Goal: Task Accomplishment & Management: Manage account settings

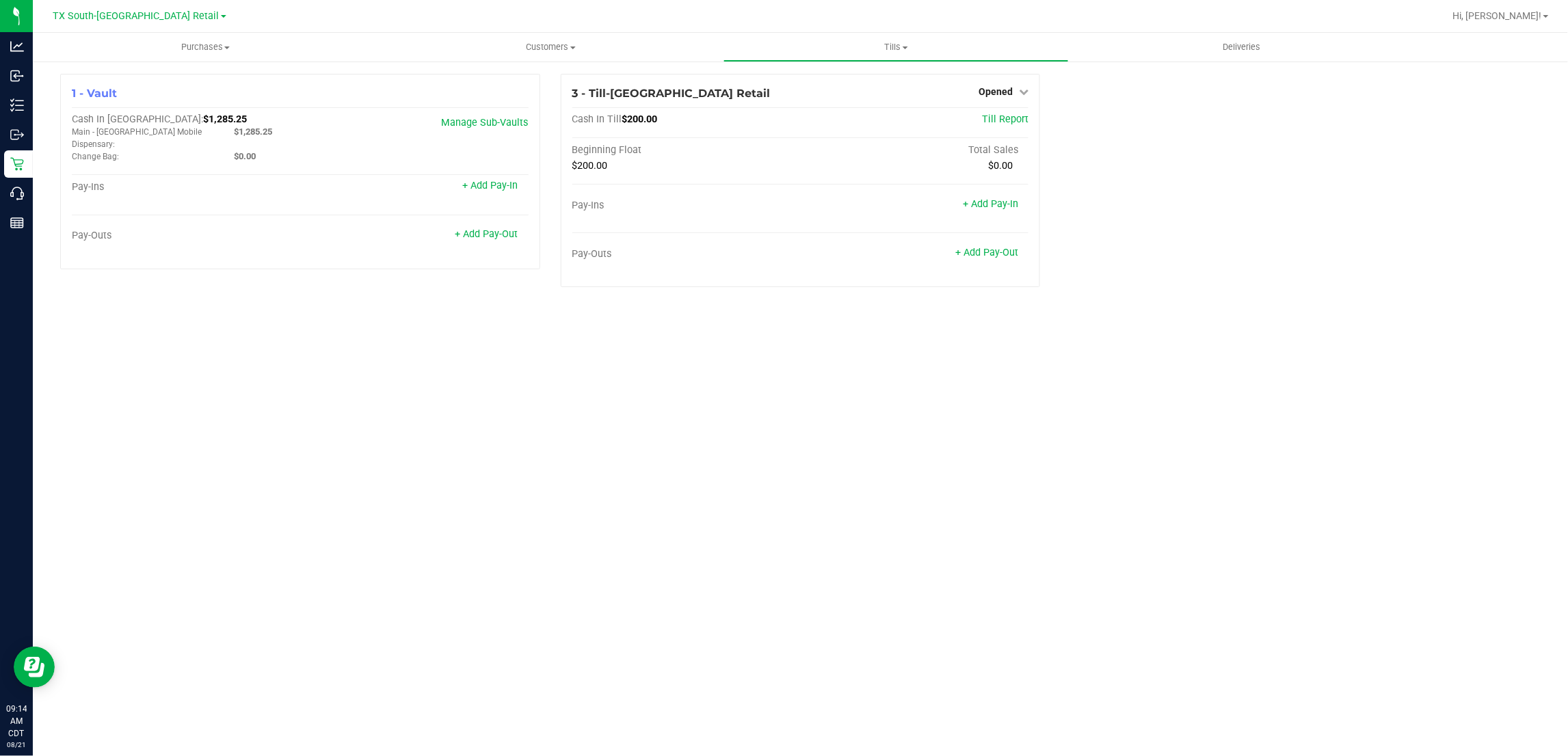
click at [115, 4] on div "TX South-[GEOGRAPHIC_DATA] Retail" at bounding box center [142, 16] width 205 height 26
click at [113, 15] on span "TX South-[GEOGRAPHIC_DATA] Retail" at bounding box center [136, 16] width 167 height 12
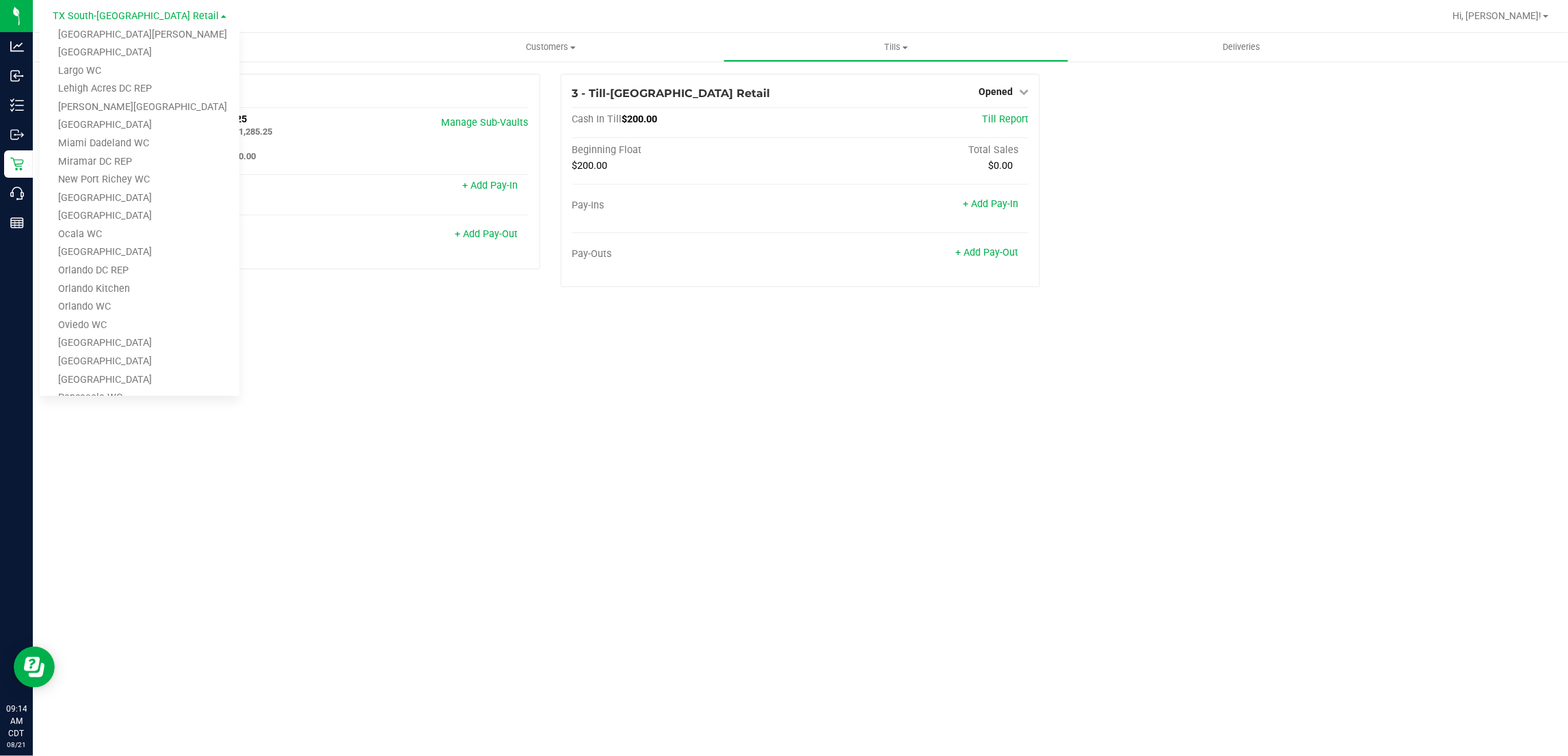
scroll to position [599, 0]
click at [131, 301] on link "TX San Antonio Retail" at bounding box center [139, 304] width 200 height 19
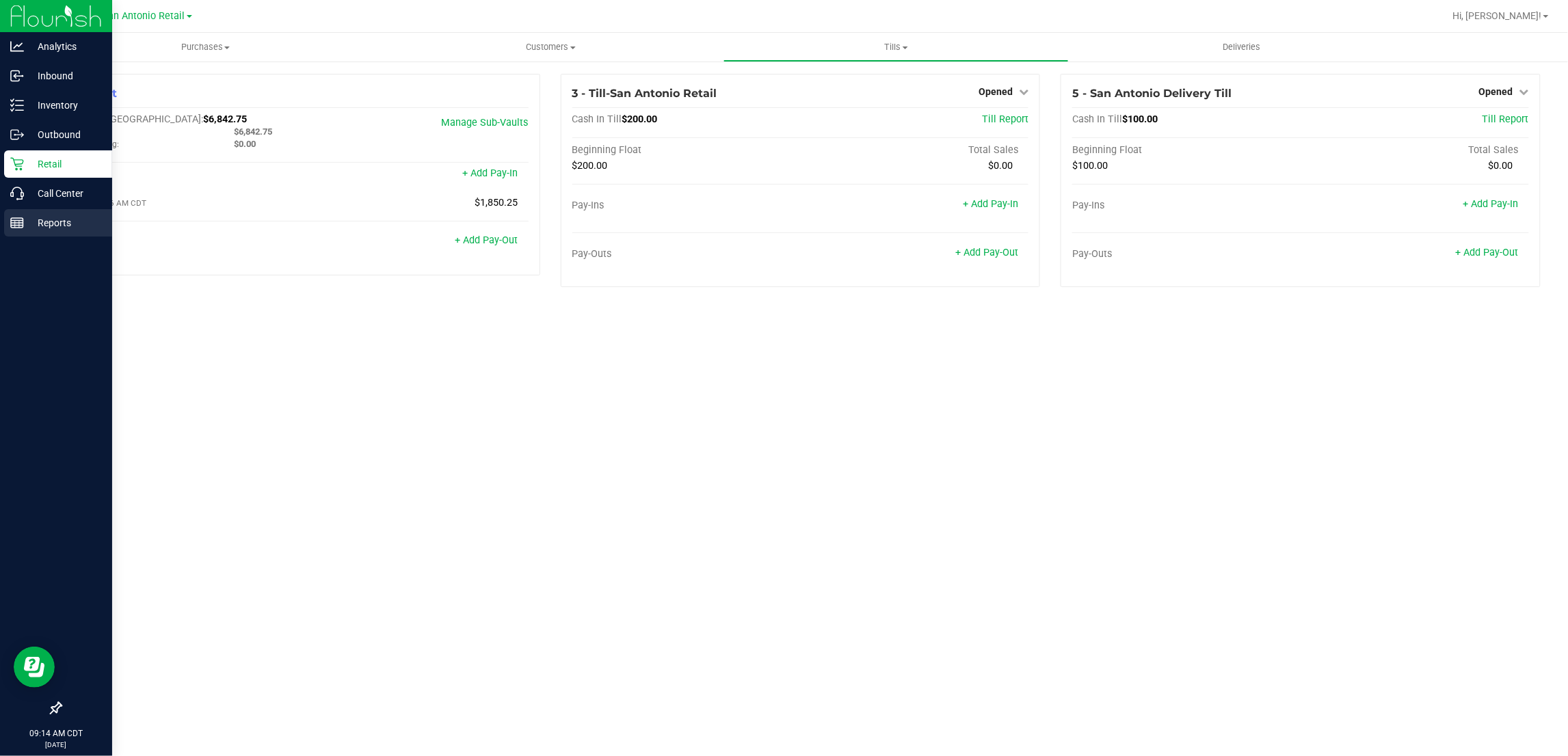
click at [31, 218] on p "Reports" at bounding box center [64, 222] width 82 height 16
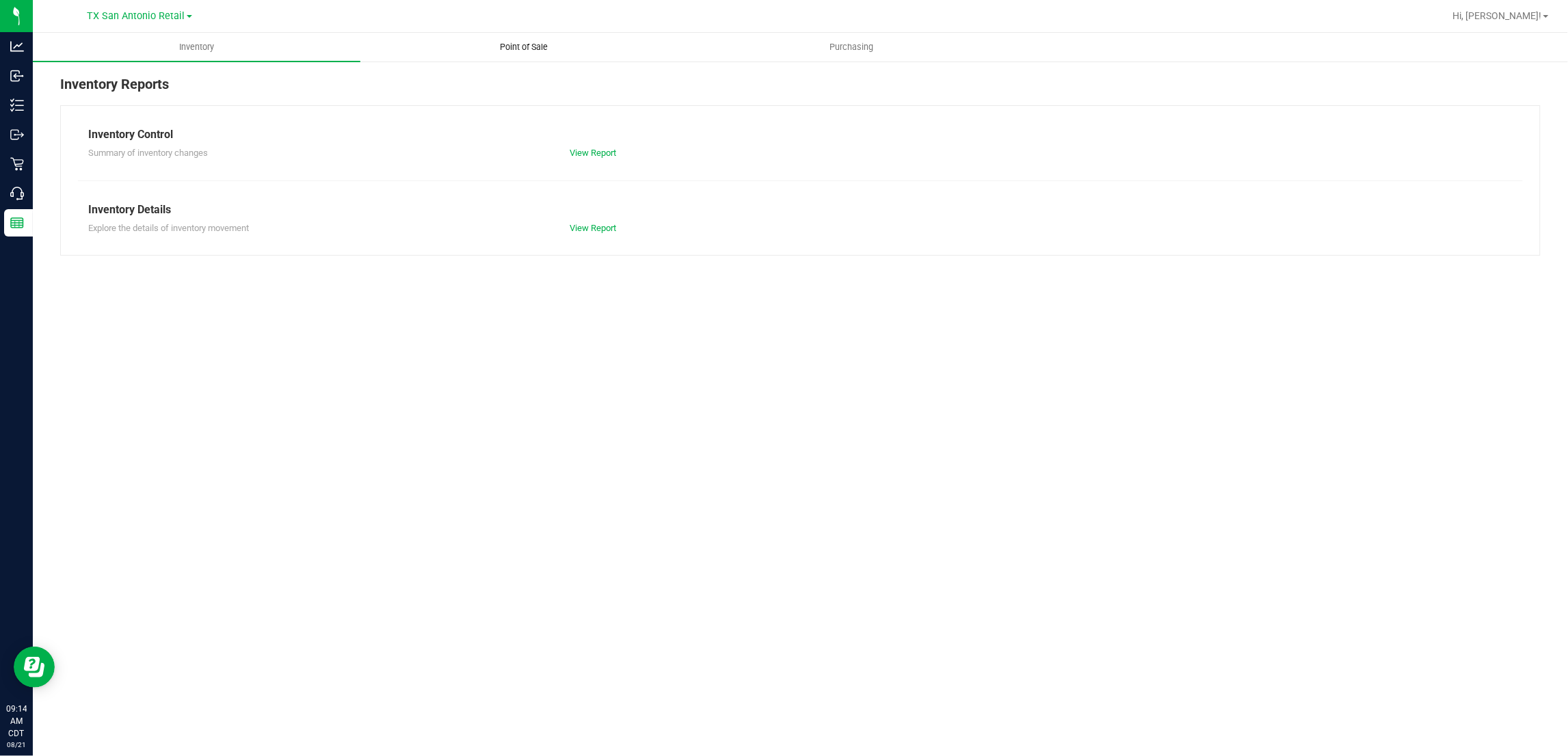
click at [534, 39] on uib-tab-heading "Point of Sale" at bounding box center [524, 47] width 326 height 27
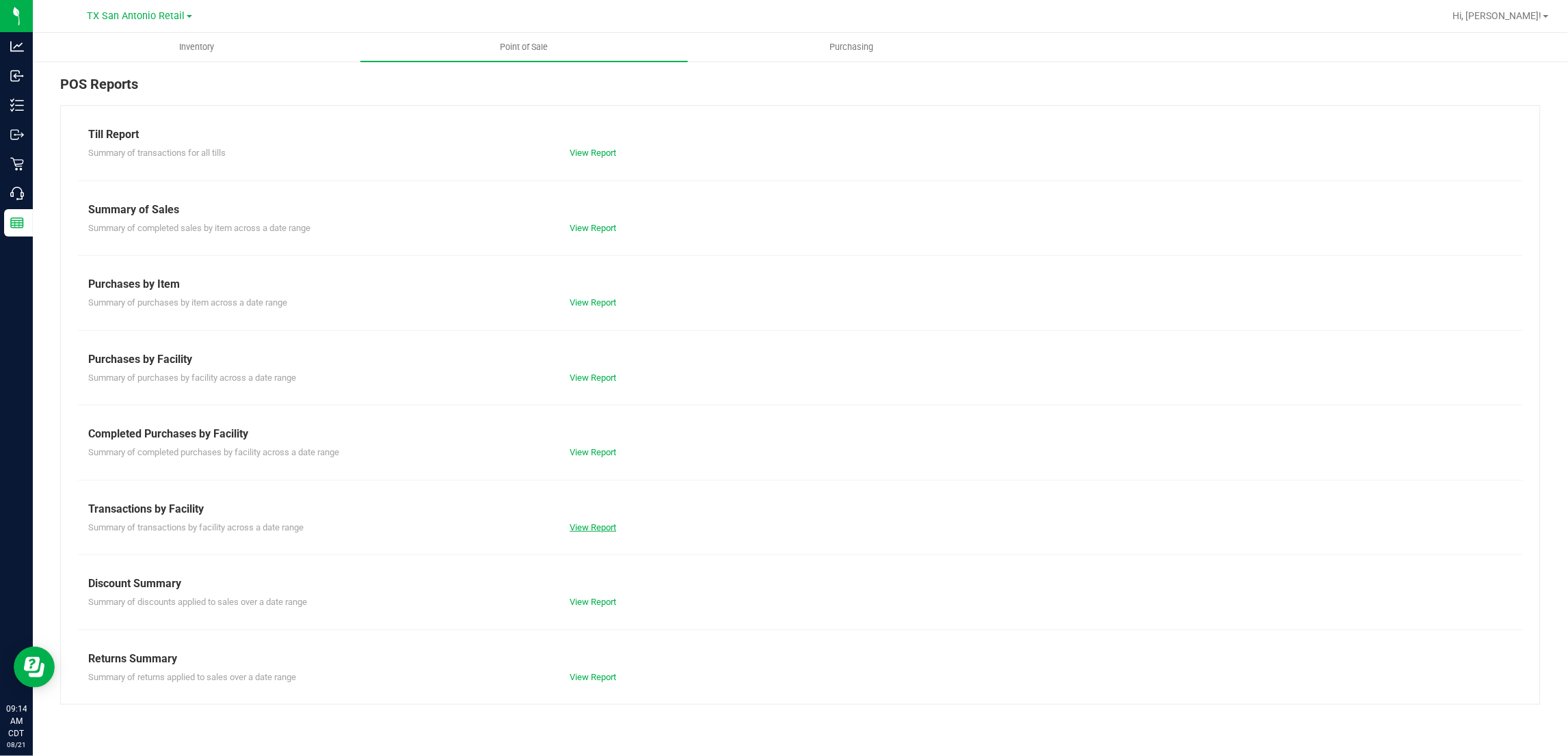
click at [593, 530] on link "View Report" at bounding box center [592, 527] width 46 height 10
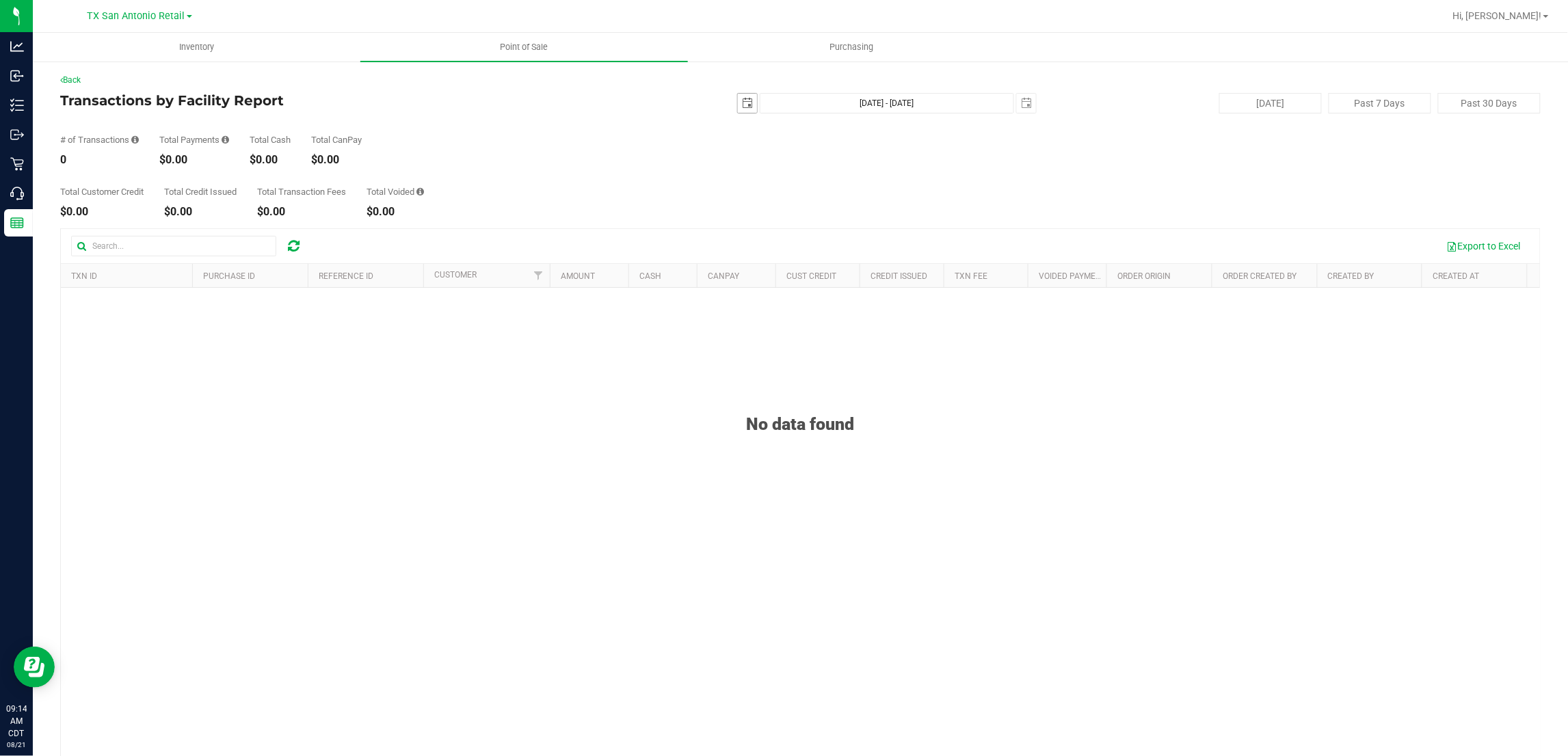
click at [742, 106] on span "select" at bounding box center [747, 104] width 11 height 11
click at [801, 241] on link "20" at bounding box center [801, 242] width 20 height 22
type input "2025-08-20"
type input "Aug 20, 2025 - Aug 21, 2025"
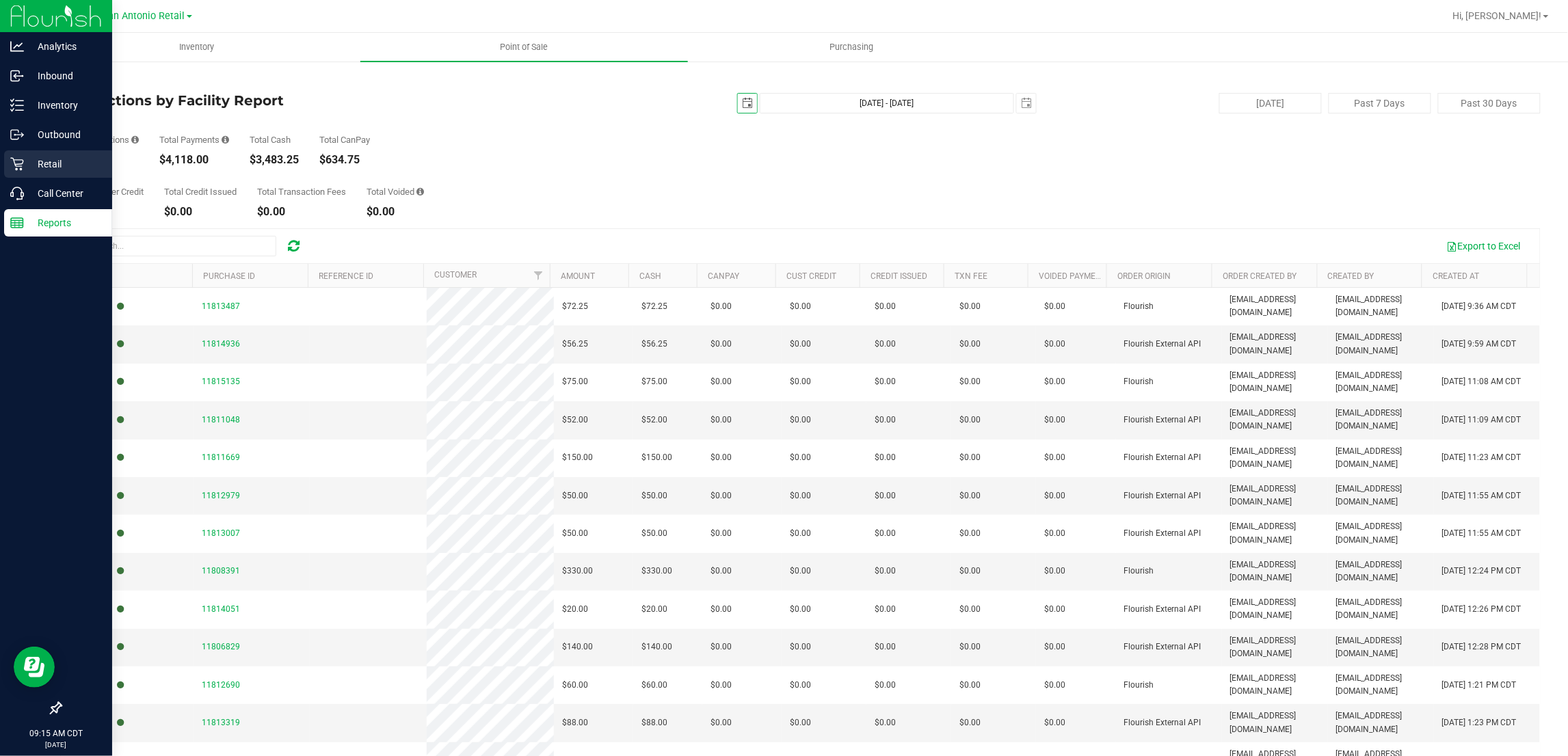
click at [46, 167] on p "Retail" at bounding box center [64, 164] width 82 height 16
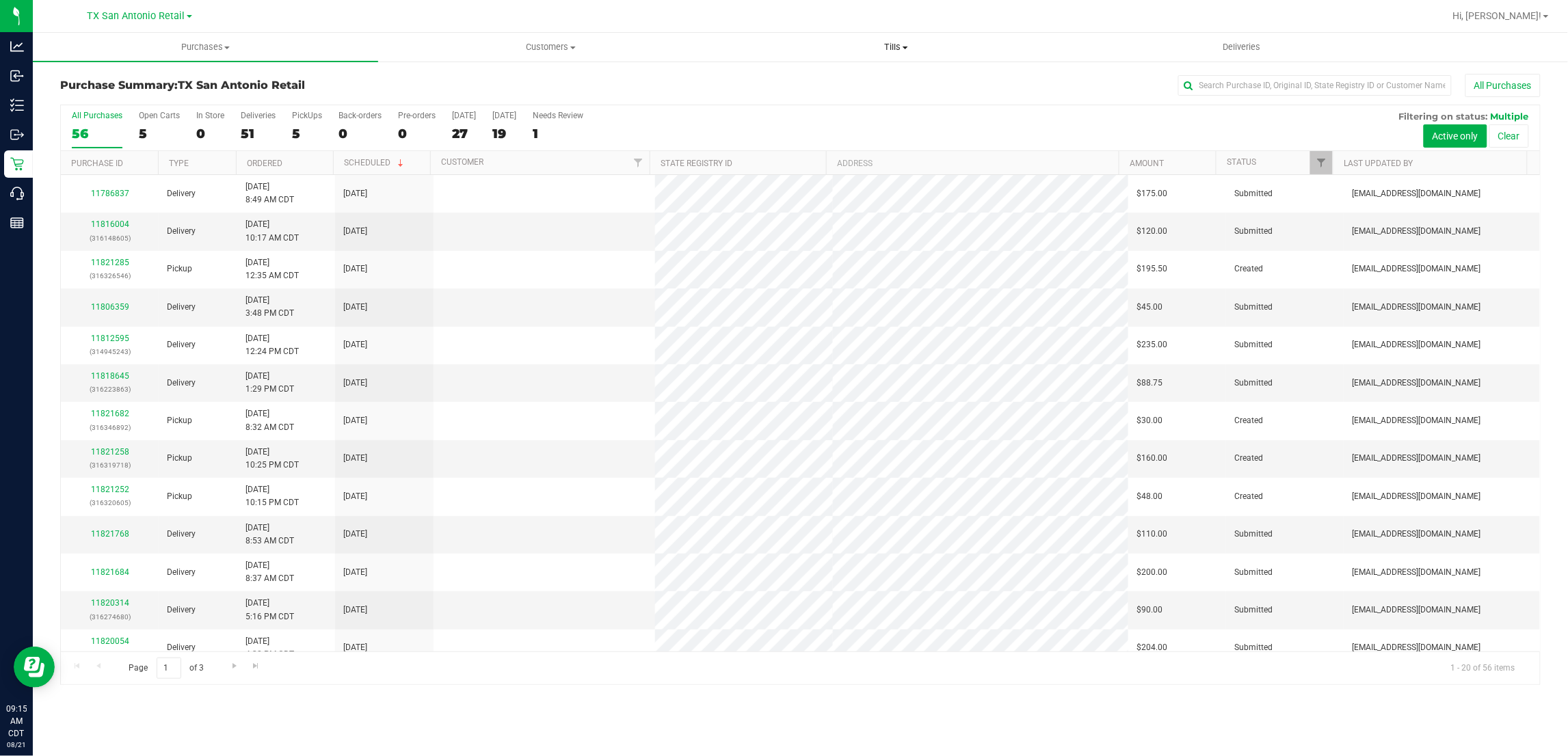
click at [901, 45] on span "Tills" at bounding box center [895, 47] width 344 height 12
click at [777, 81] on span "Manage tills" at bounding box center [770, 82] width 92 height 11
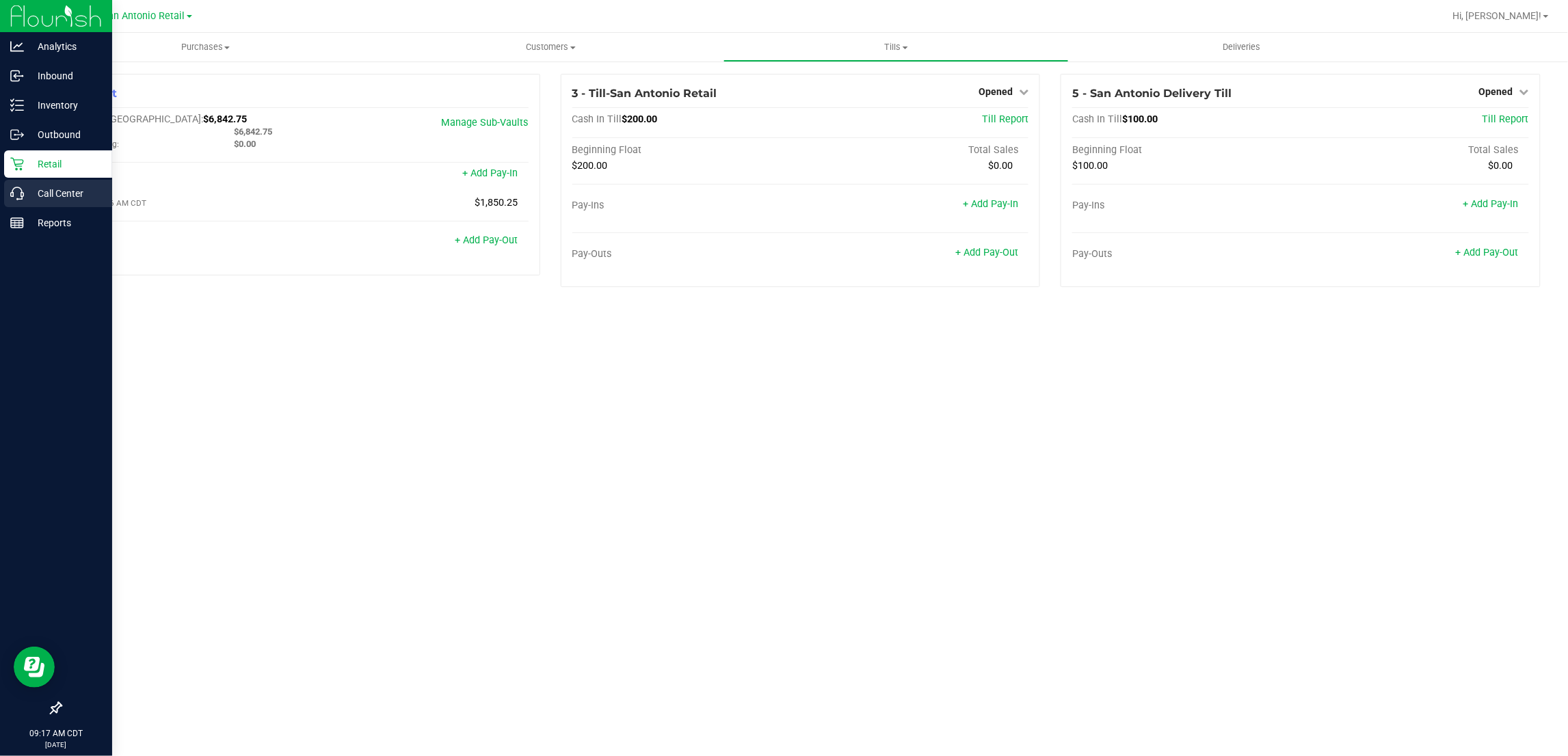
click at [45, 185] on p "Call Center" at bounding box center [64, 193] width 82 height 16
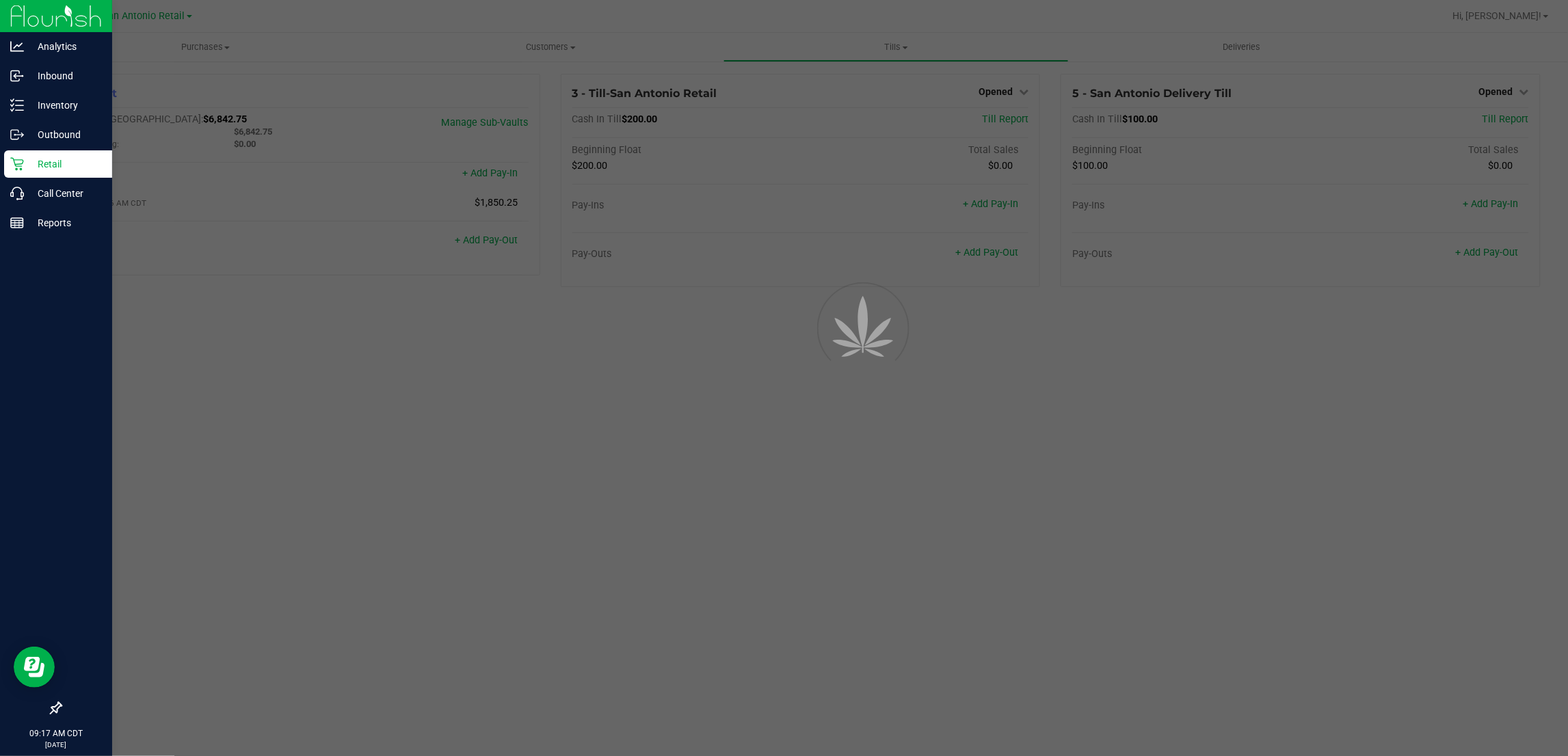
click at [40, 162] on p "Retail" at bounding box center [64, 164] width 82 height 16
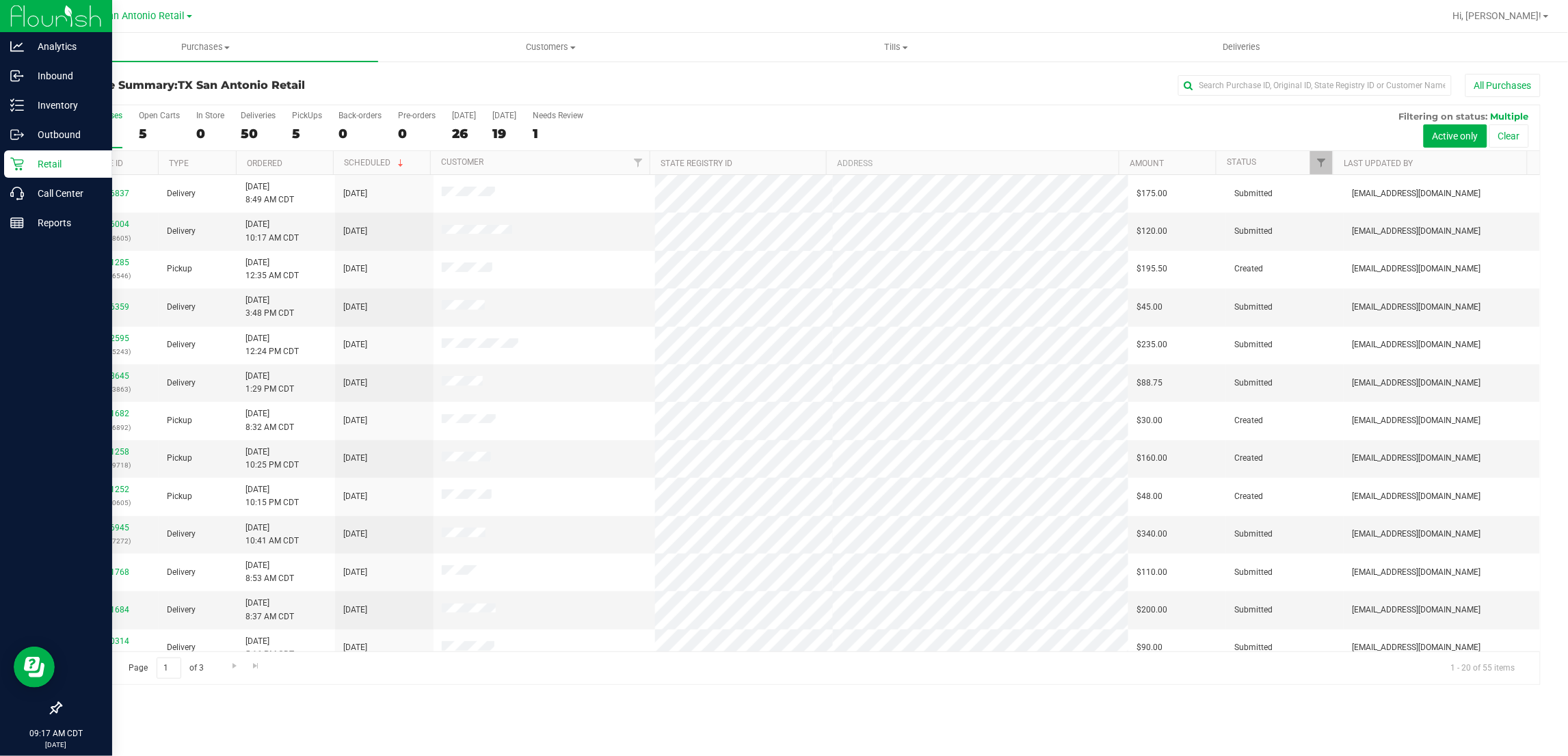
click at [40, 162] on p "Retail" at bounding box center [64, 164] width 82 height 16
click at [42, 194] on p "Call Center" at bounding box center [64, 193] width 82 height 16
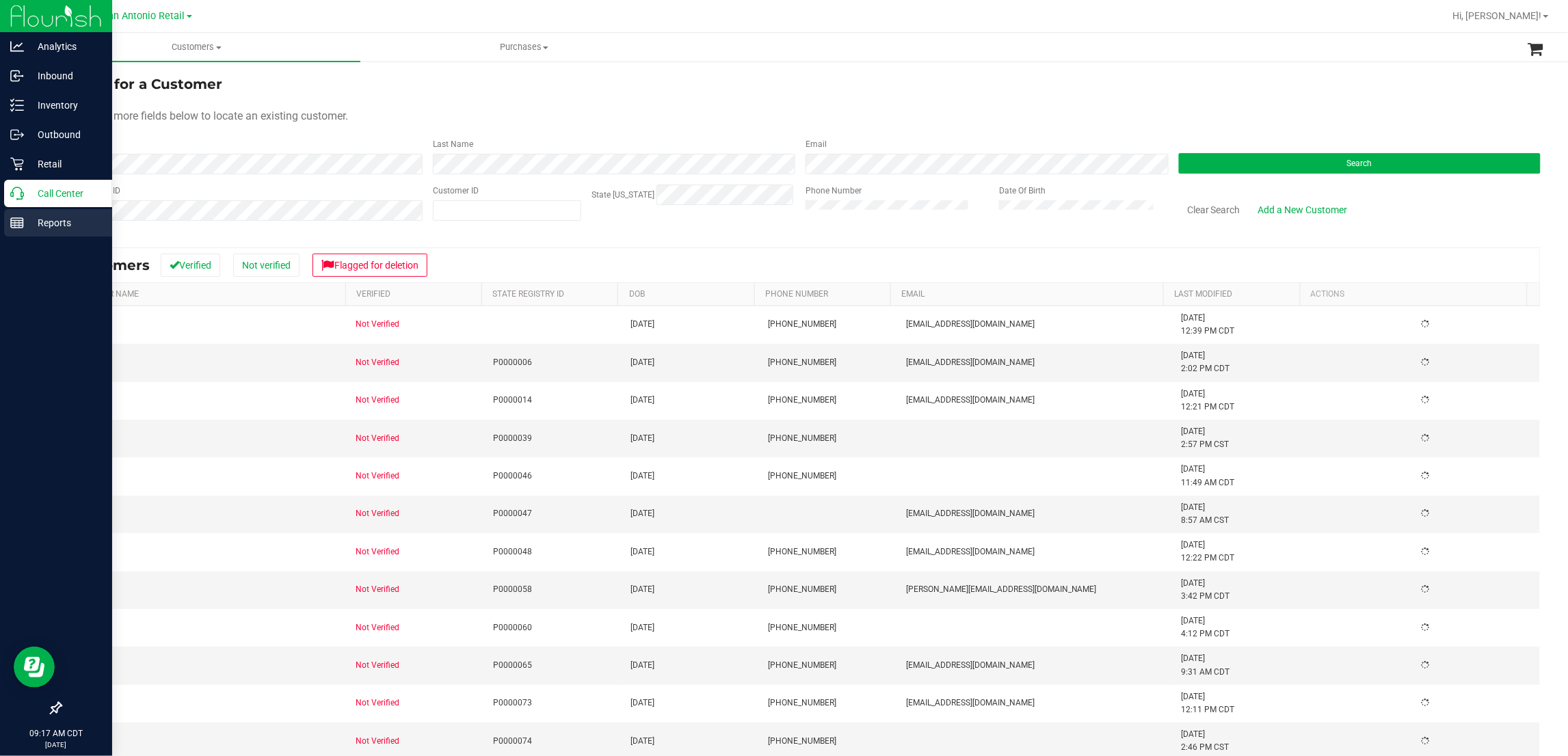
click at [45, 226] on p "Reports" at bounding box center [64, 222] width 82 height 16
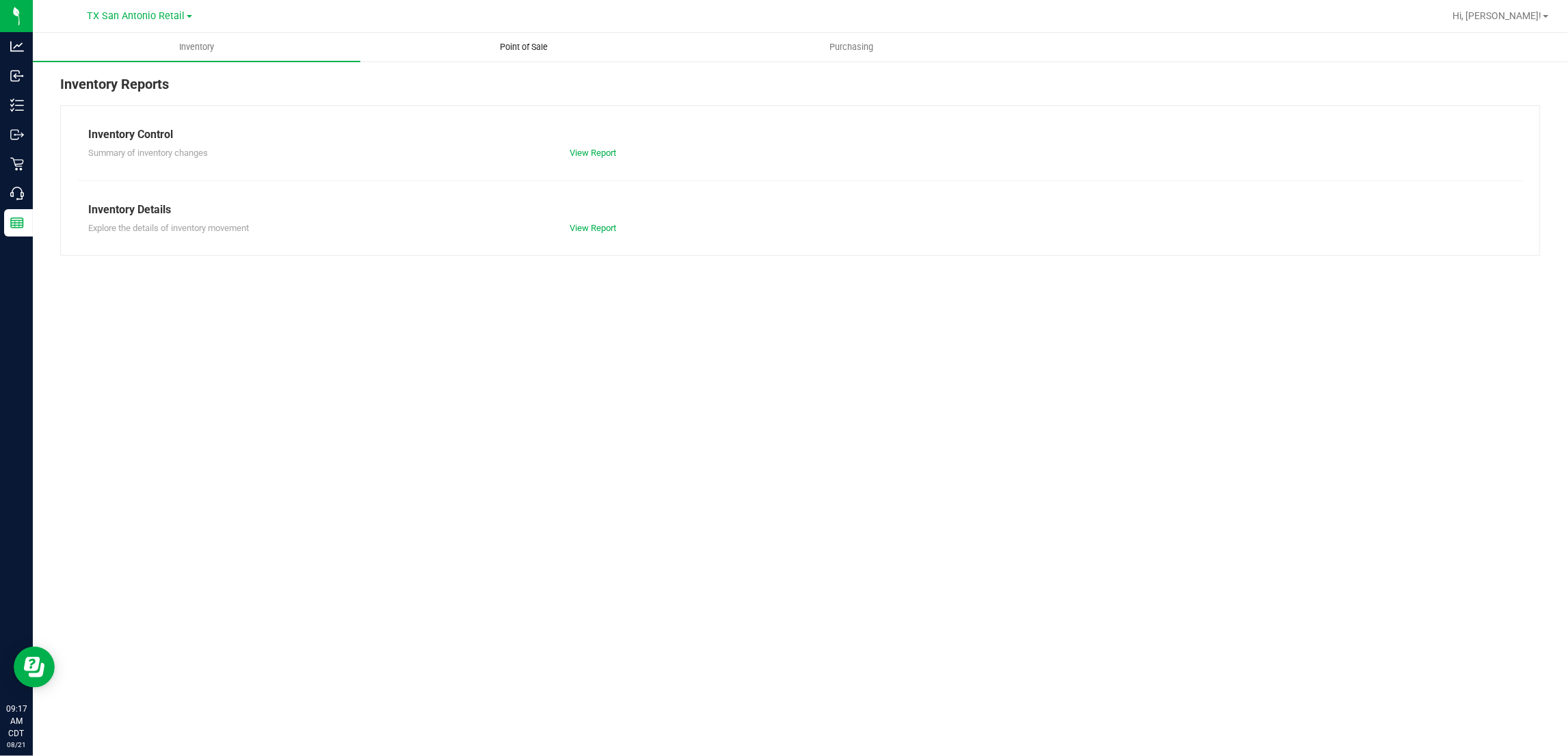
click at [545, 41] on uib-tab-heading "Point of Sale" at bounding box center [524, 47] width 326 height 27
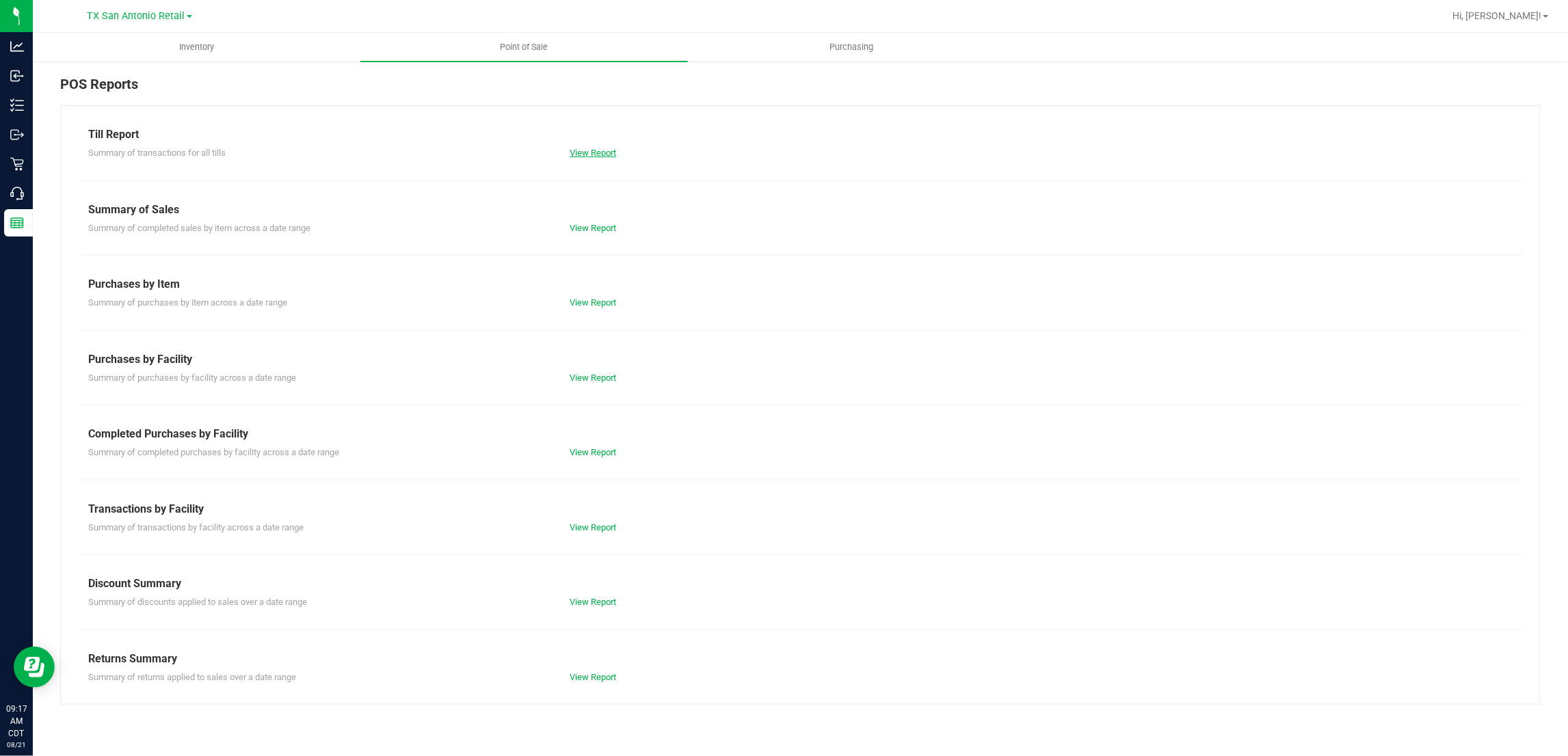
click at [593, 152] on link "View Report" at bounding box center [592, 153] width 46 height 10
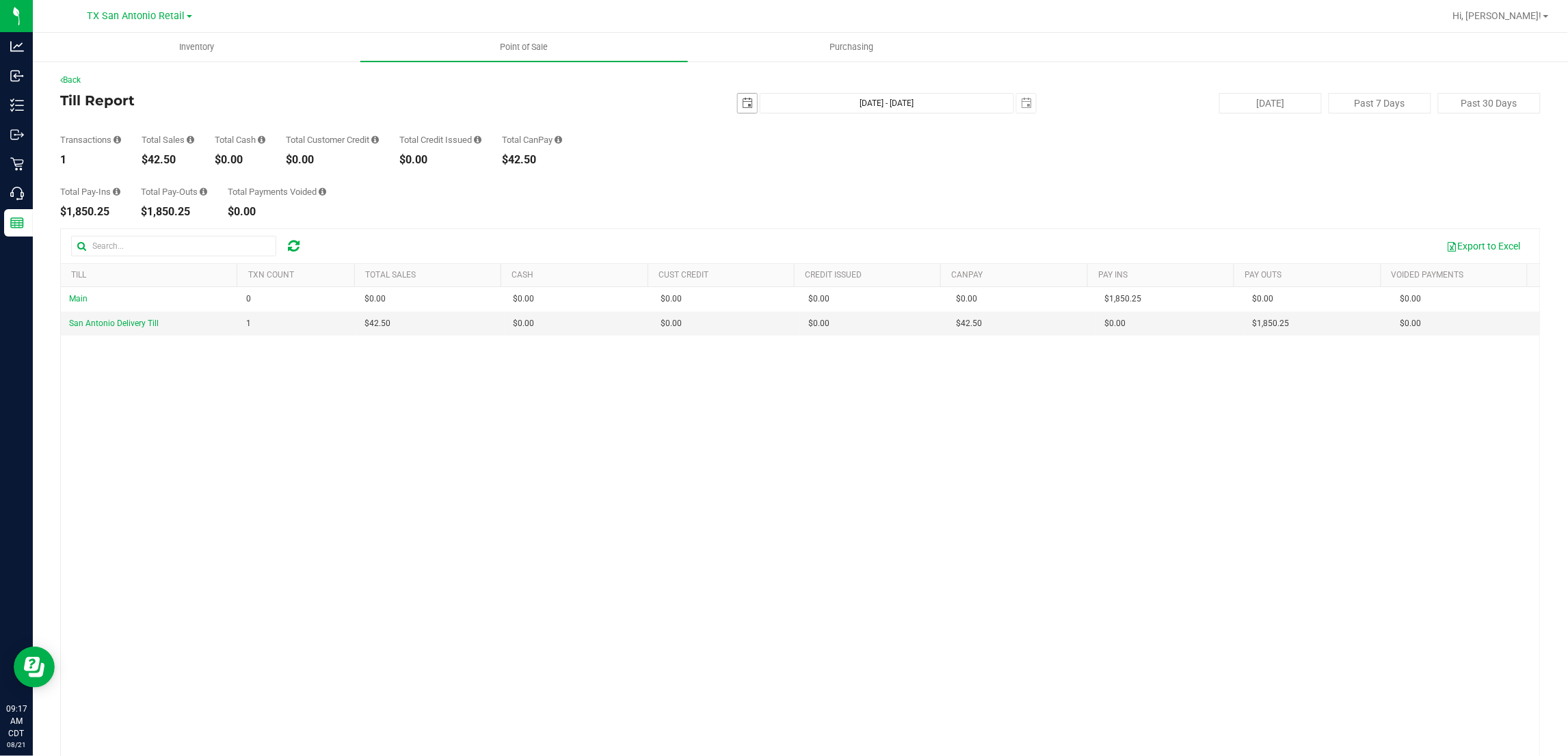
click at [742, 104] on span "select" at bounding box center [747, 104] width 11 height 11
click at [801, 240] on link "20" at bounding box center [801, 242] width 20 height 22
type input "2025-08-20"
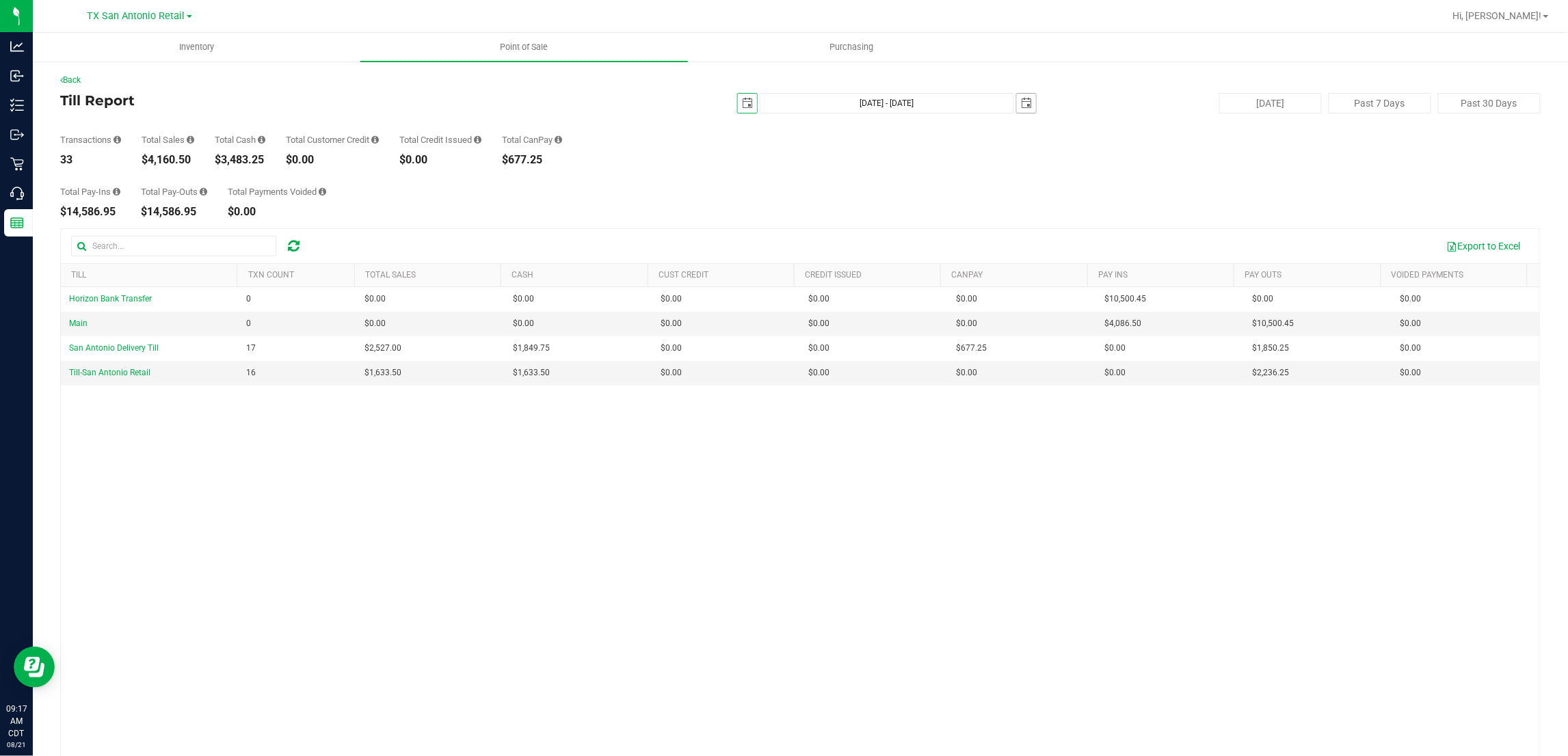
click at [1016, 103] on span "select" at bounding box center [1026, 104] width 19 height 19
click at [1082, 236] on link "20" at bounding box center [1080, 239] width 20 height 22
type input "Aug 20, 2025 - Aug 20, 2025"
type input "2025-08-20"
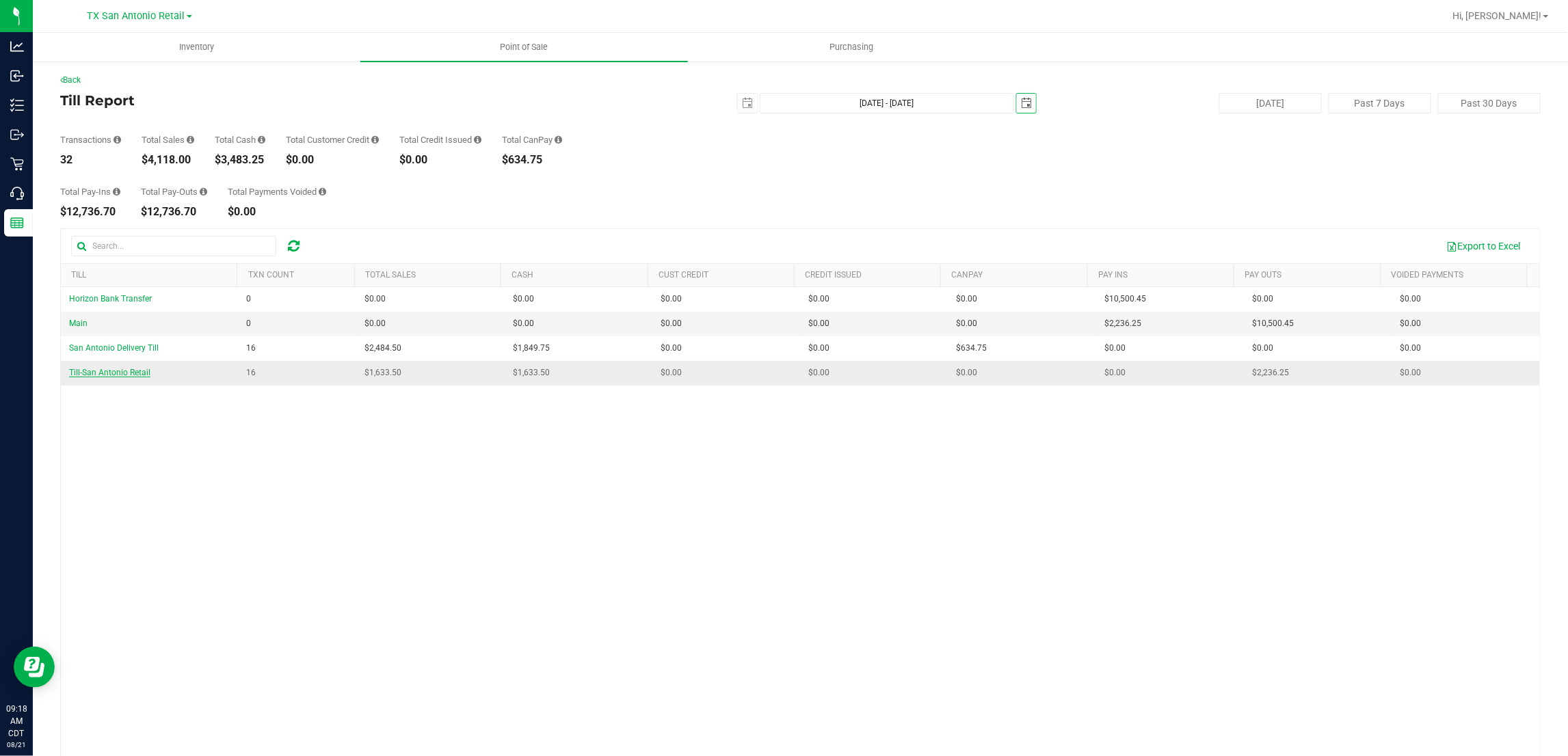
click at [125, 377] on span "Till-San Antonio Retail" at bounding box center [109, 373] width 81 height 9
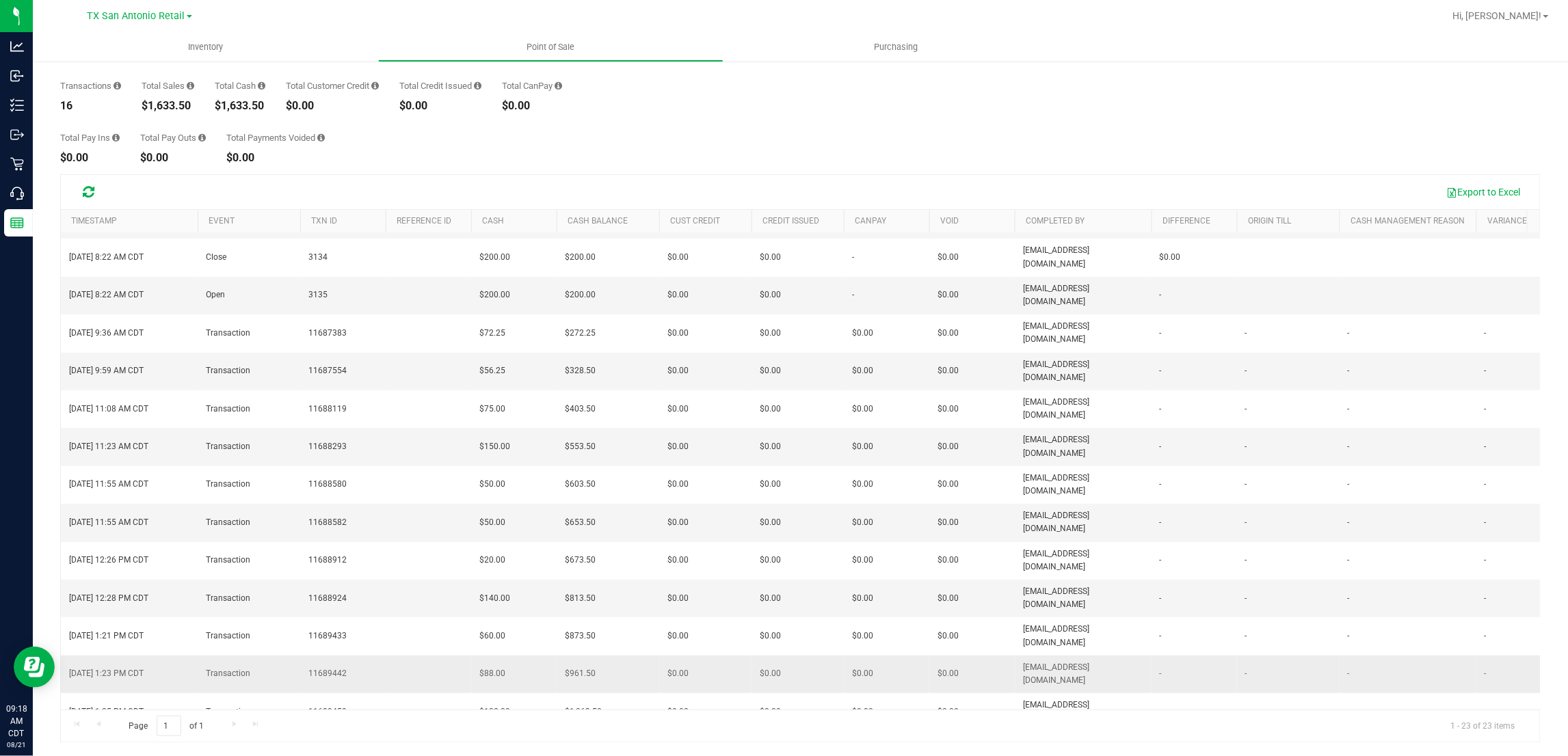
scroll to position [121, 0]
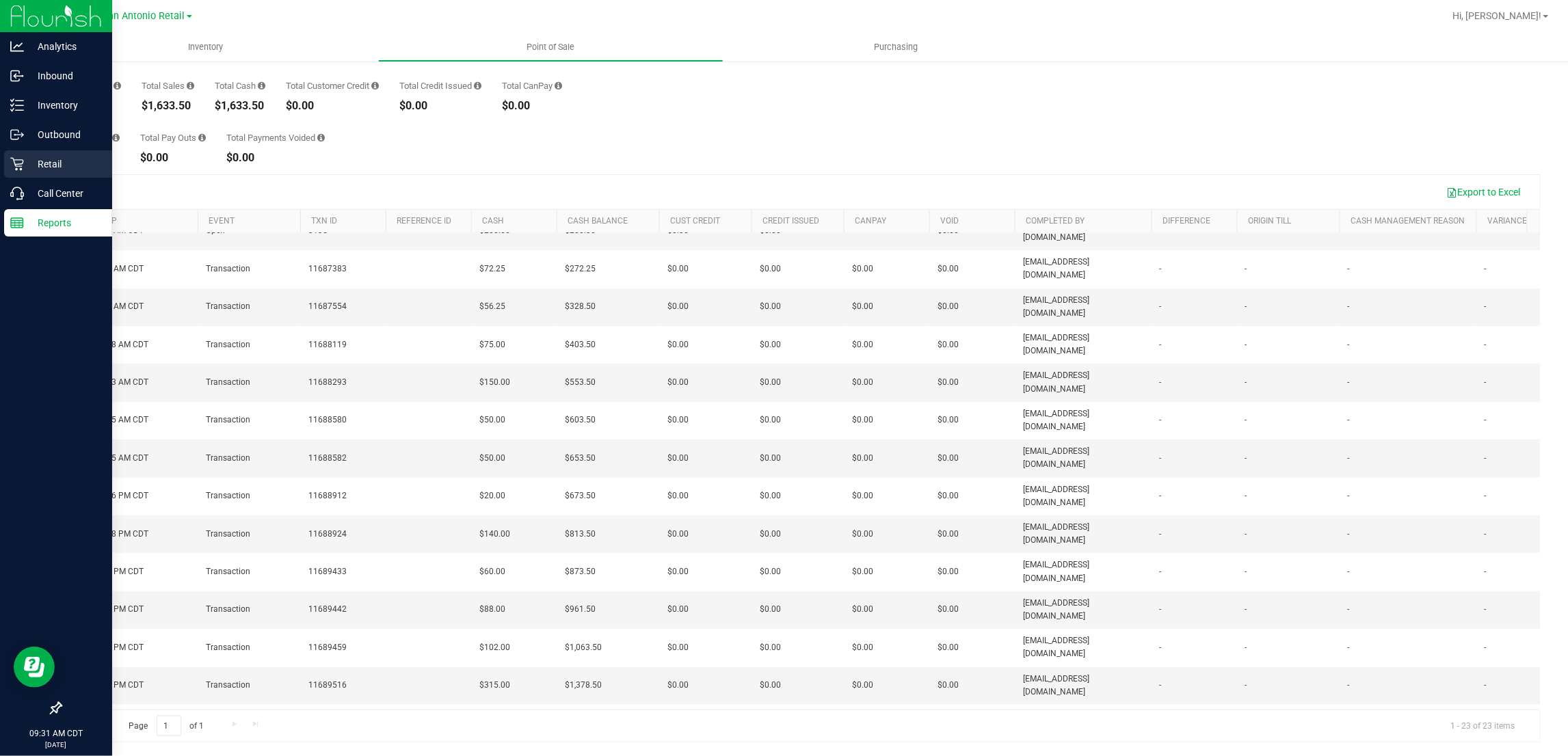
click at [43, 156] on p "Retail" at bounding box center [64, 164] width 82 height 16
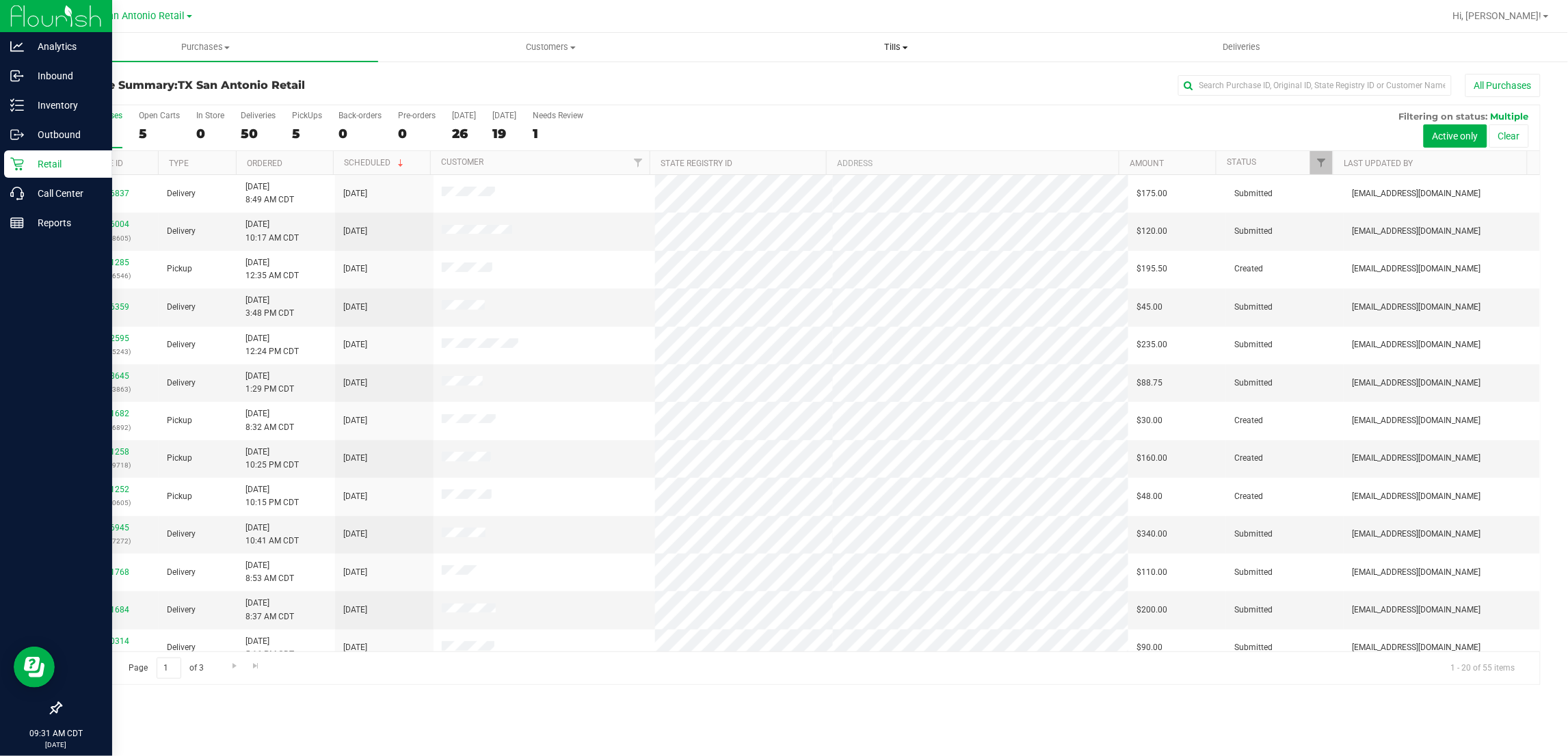
click at [888, 46] on span "Tills" at bounding box center [895, 47] width 344 height 12
click at [763, 81] on span "Manage tills" at bounding box center [770, 82] width 92 height 11
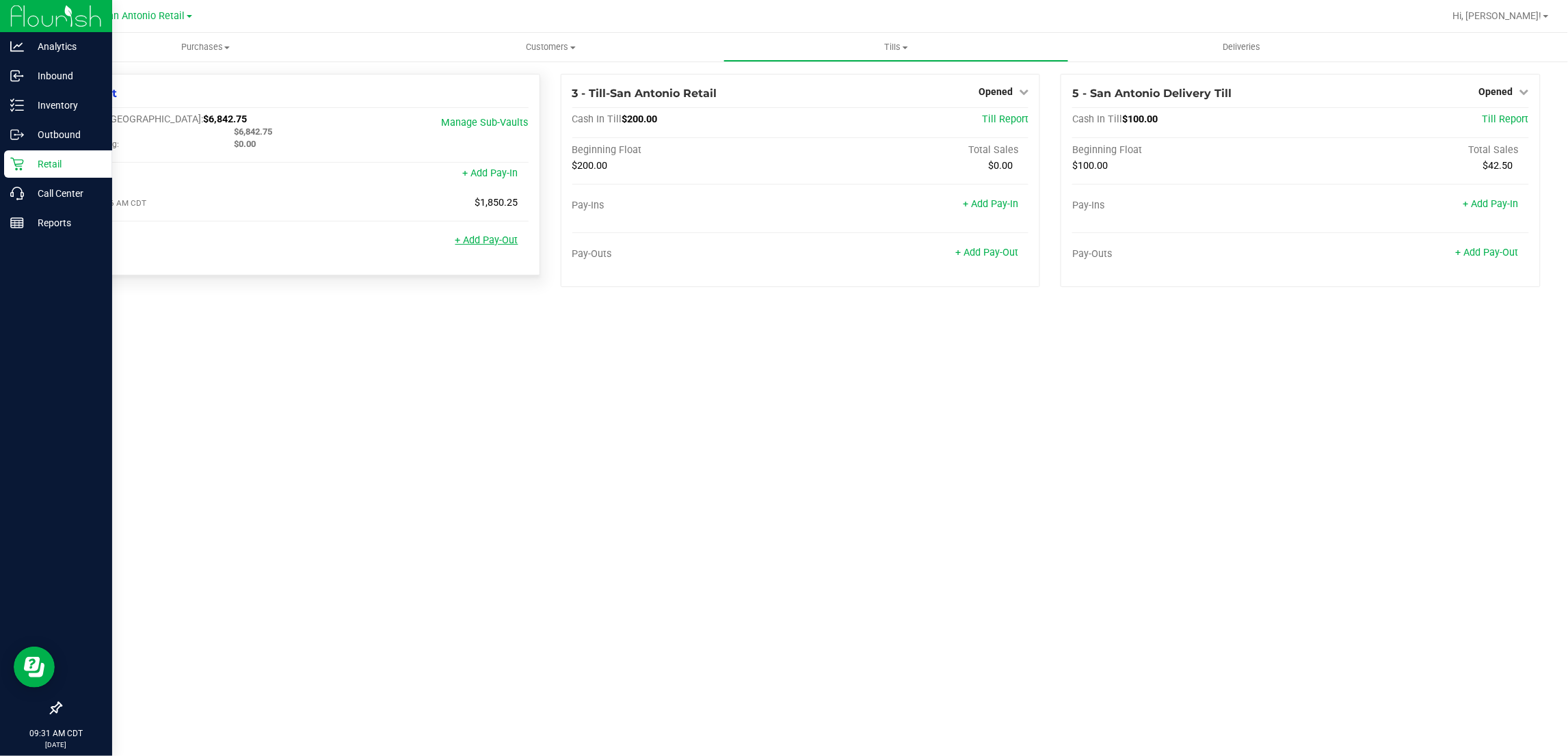
click at [473, 246] on link "+ Add Pay-Out" at bounding box center [487, 240] width 63 height 11
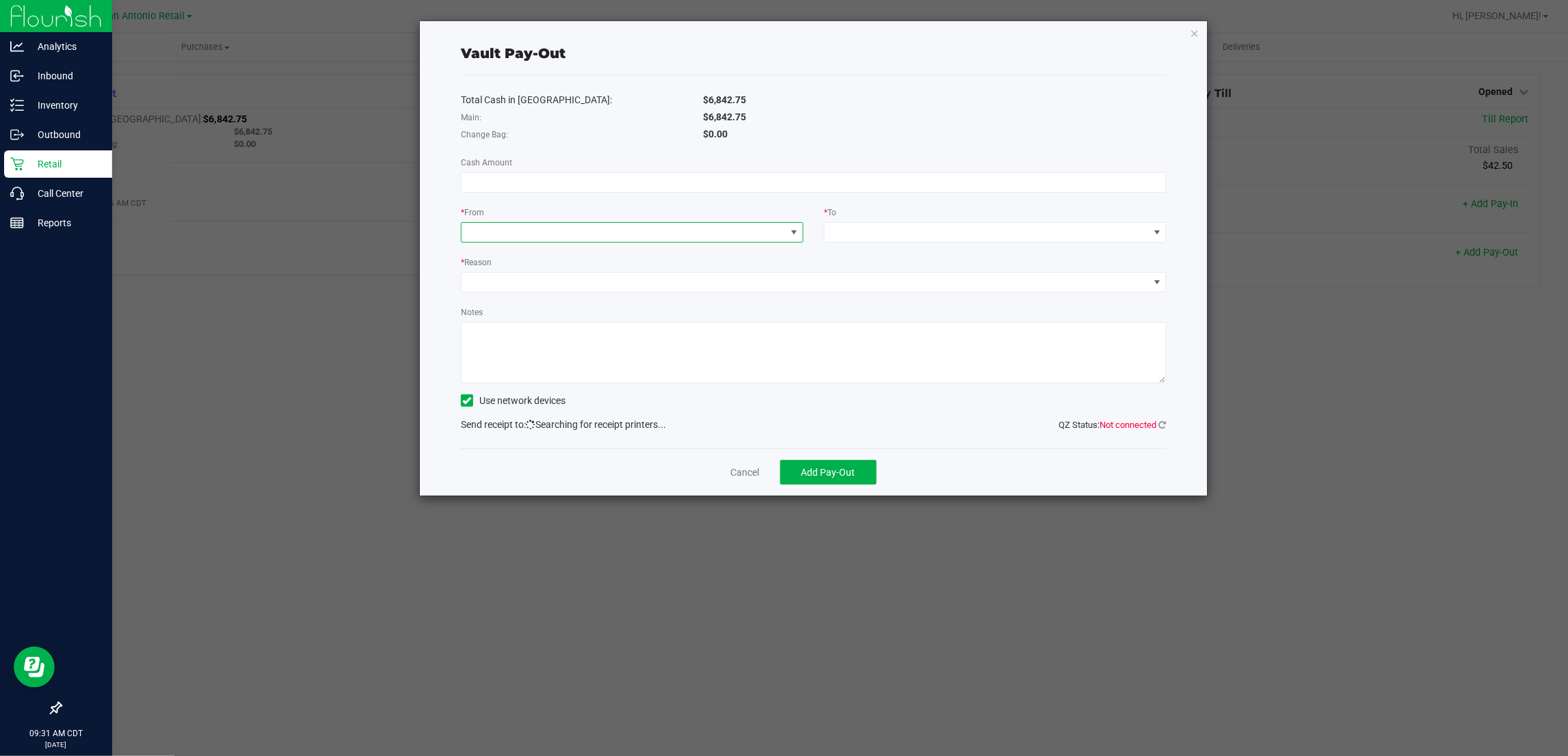
click at [688, 241] on span at bounding box center [623, 233] width 324 height 19
click at [974, 229] on span at bounding box center [986, 233] width 324 height 19
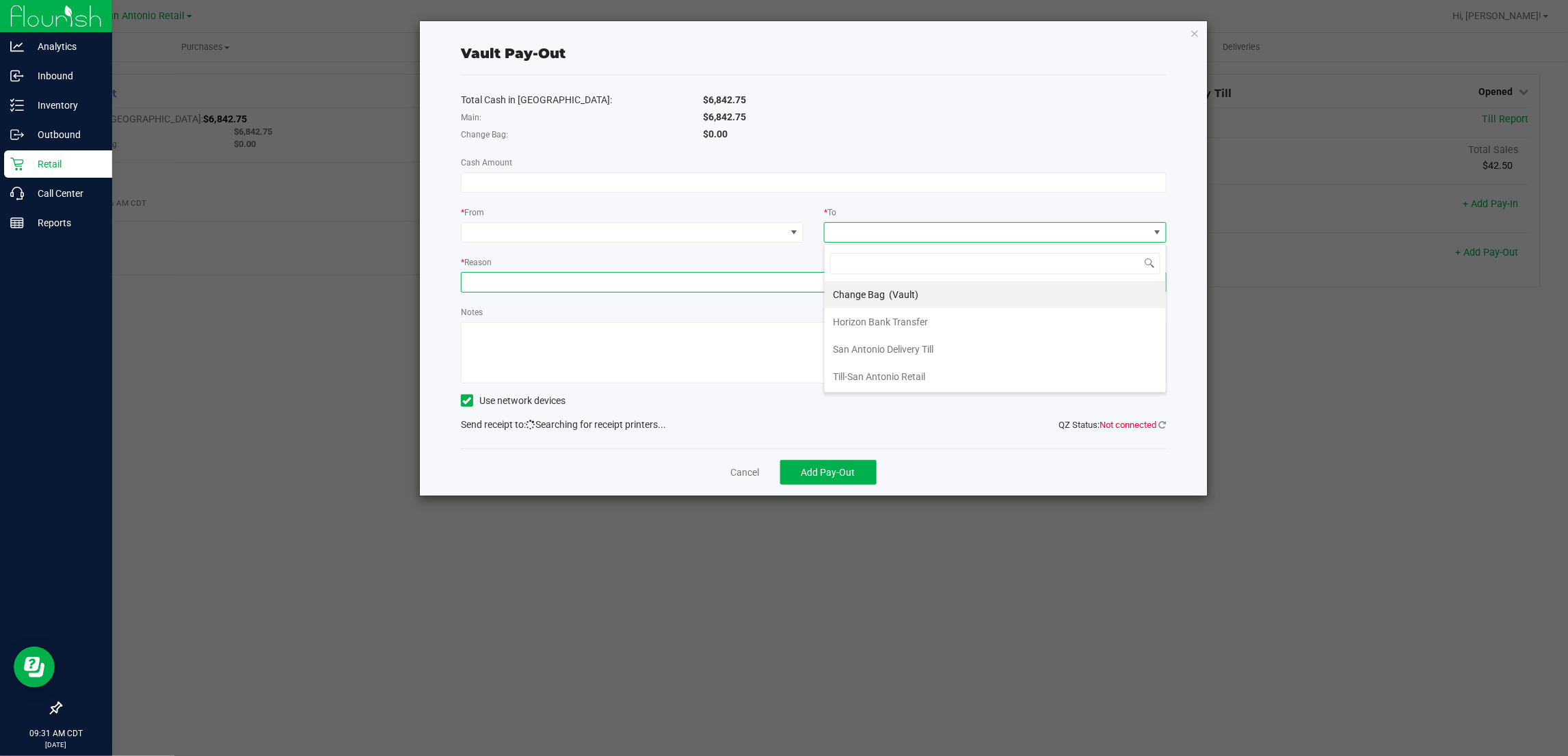
click at [670, 291] on span at bounding box center [805, 282] width 687 height 19
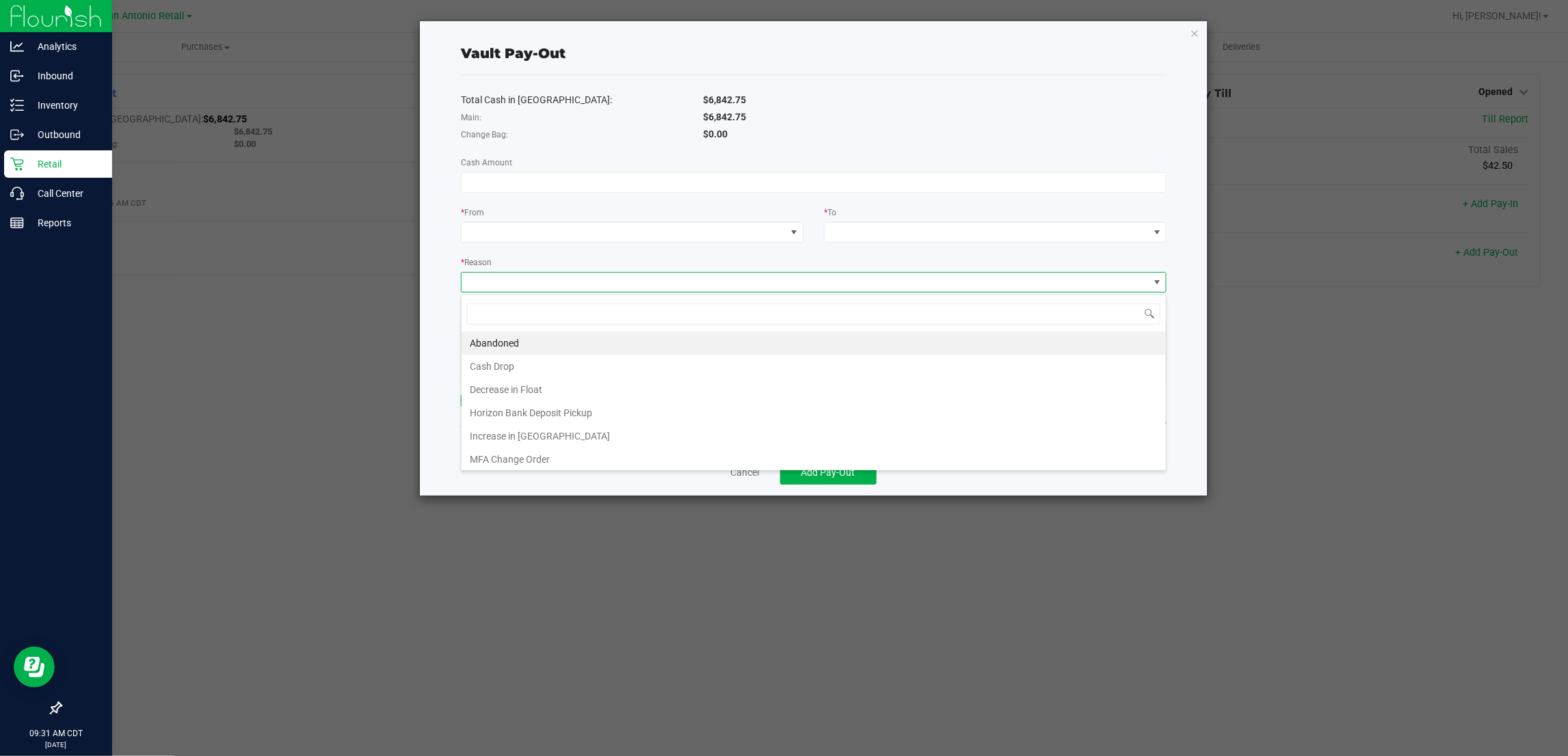
scroll to position [22, 705]
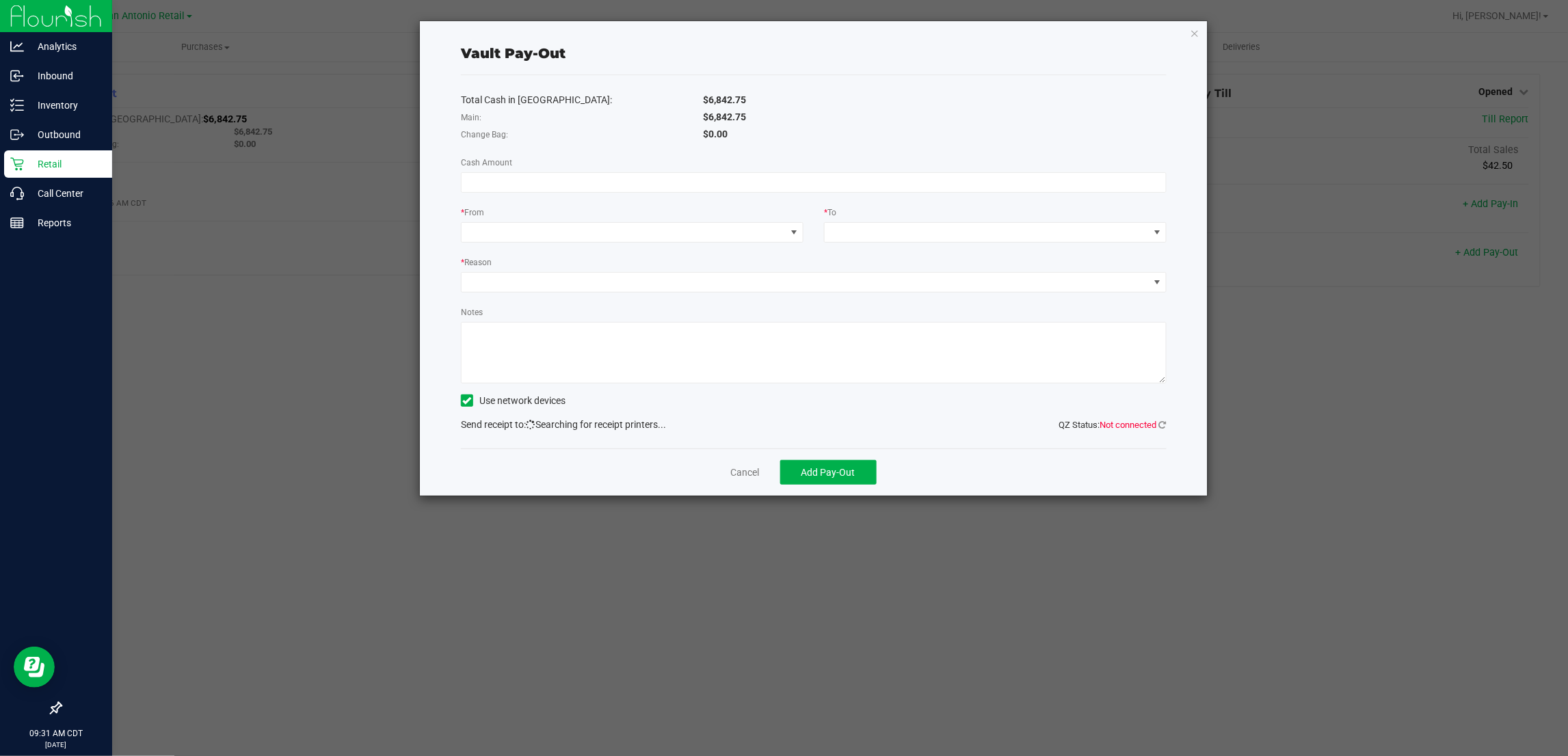
click at [436, 333] on div "Vault Pay-Out Total Cash in Vault: $6,842.75 Main: $6,842.75 Change Bag: $0.00 …" at bounding box center [813, 259] width 788 height 475
click at [742, 472] on link "Cancel" at bounding box center [744, 473] width 29 height 14
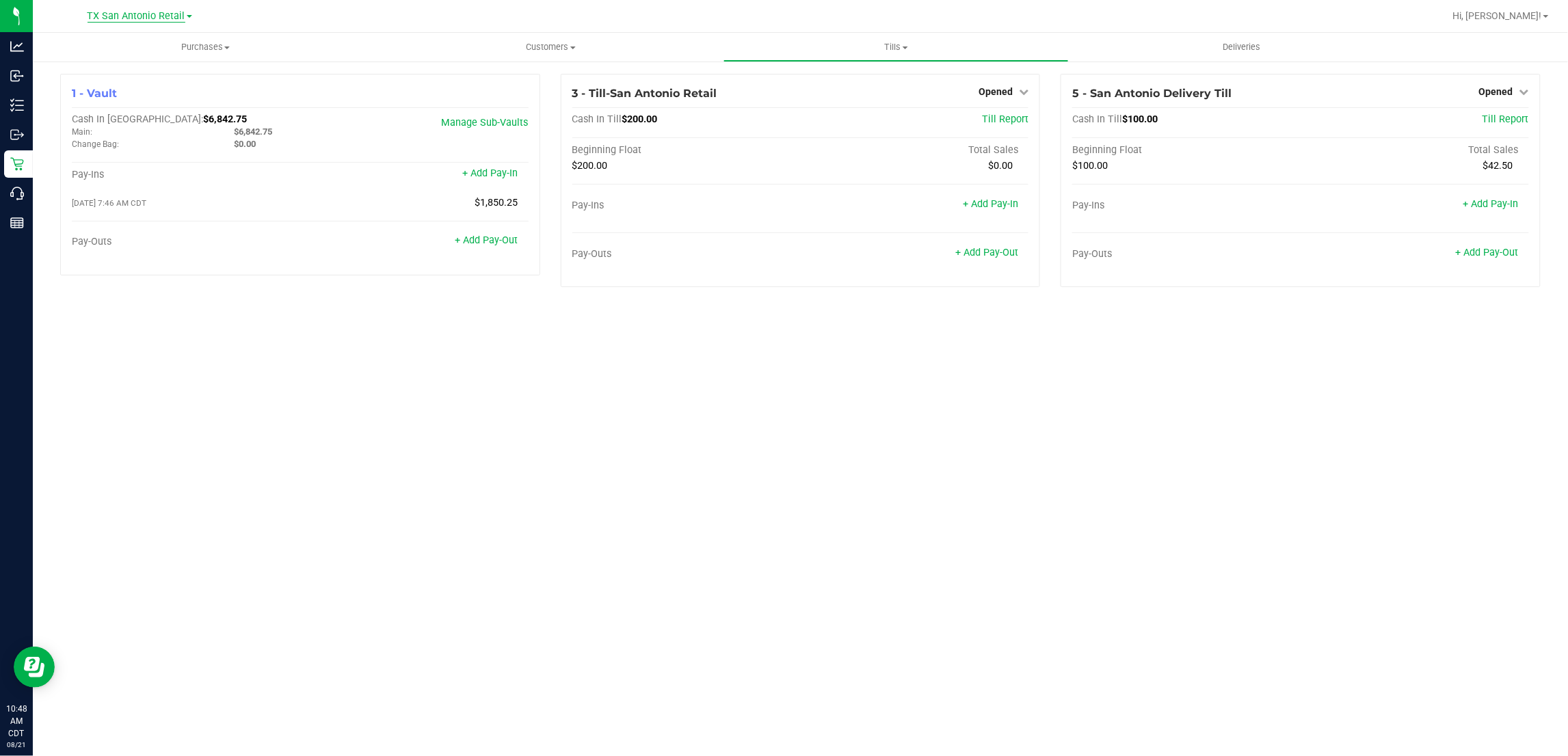
click at [114, 14] on span "TX San Antonio Retail" at bounding box center [136, 16] width 98 height 12
